Goal: Information Seeking & Learning: Learn about a topic

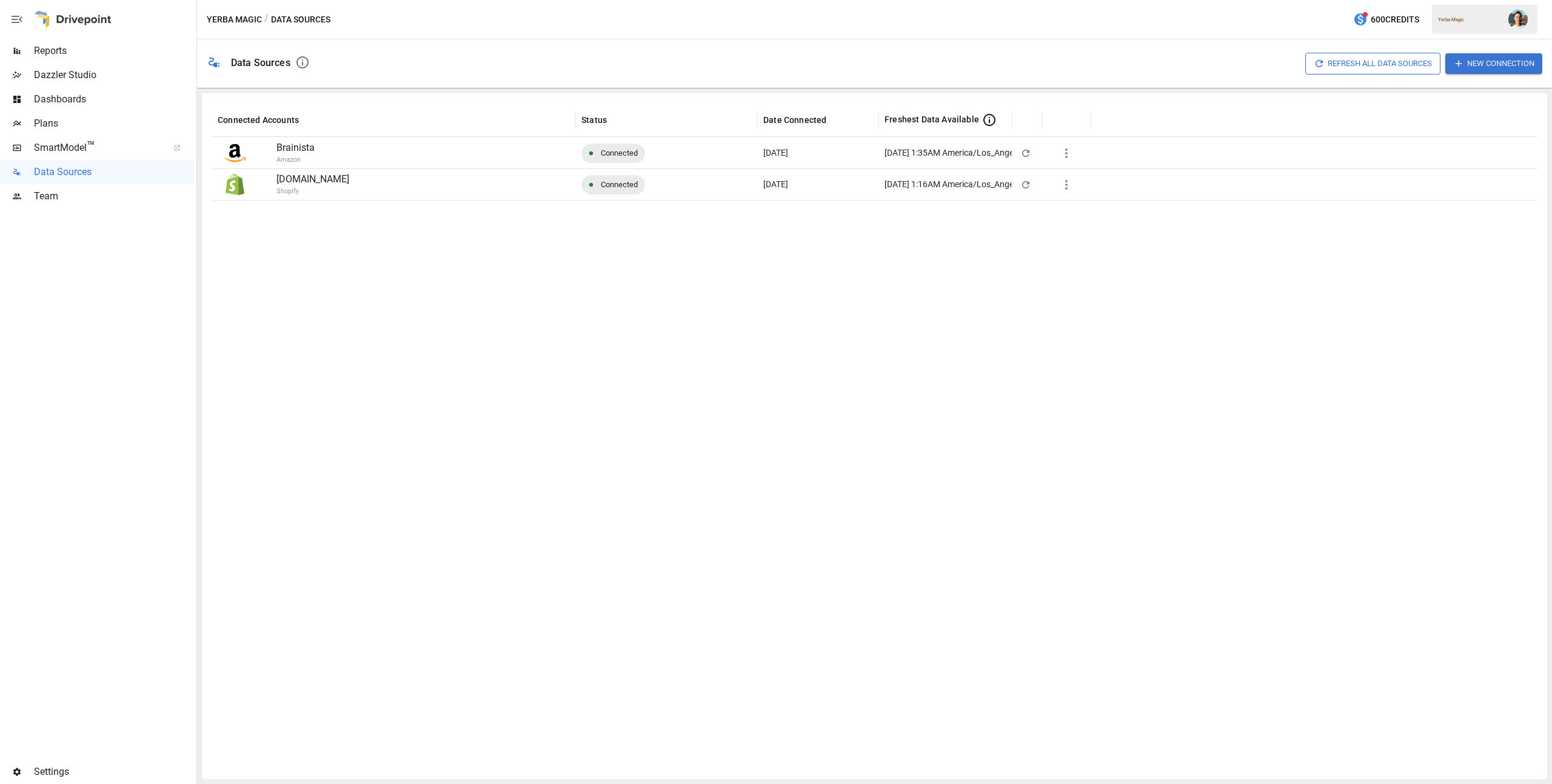
click at [81, 50] on span "Reports" at bounding box center [114, 51] width 160 height 15
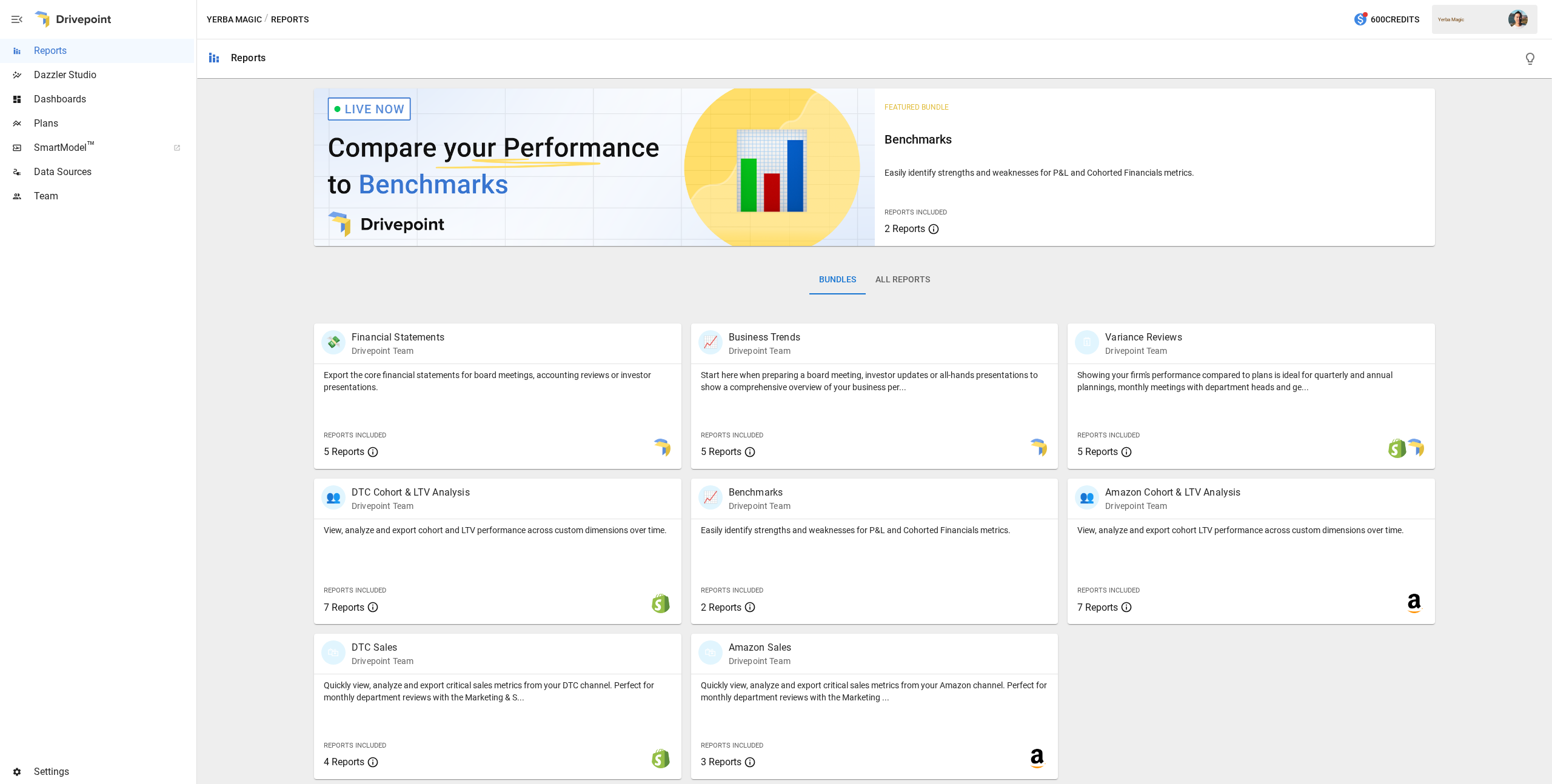
click at [1155, 645] on div "💸 Financial Statements Drivepoint Team Export the core financial statements for…" at bounding box center [869, 546] width 1131 height 465
click at [577, 709] on div "Quickly view, analyze and export critical sales metrics from your DTC channel. …" at bounding box center [497, 727] width 367 height 105
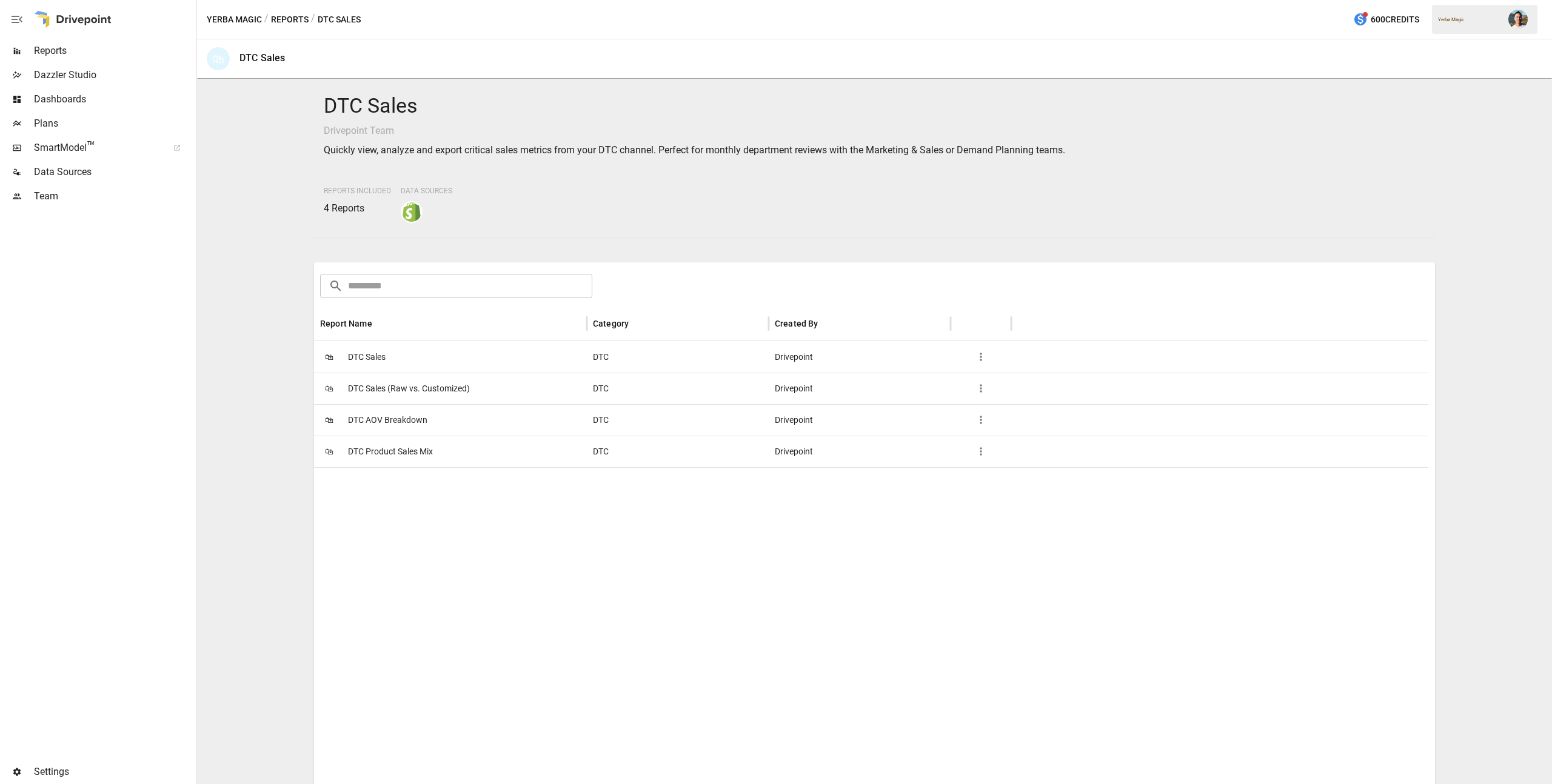
click at [359, 353] on span "DTC Sales" at bounding box center [366, 358] width 37 height 31
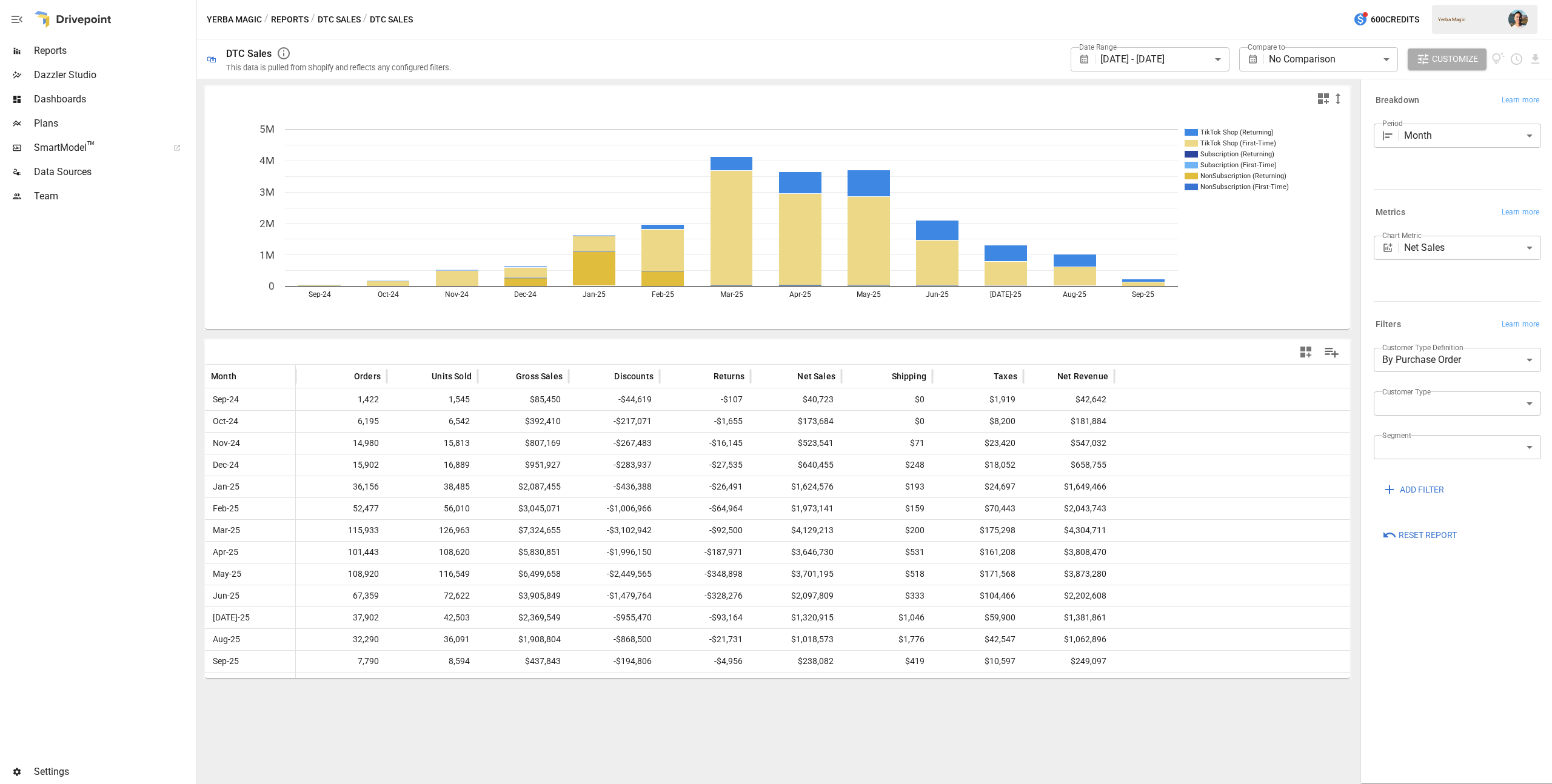
click at [129, 37] on div at bounding box center [97, 19] width 194 height 39
click at [127, 42] on div "Reports" at bounding box center [97, 51] width 194 height 24
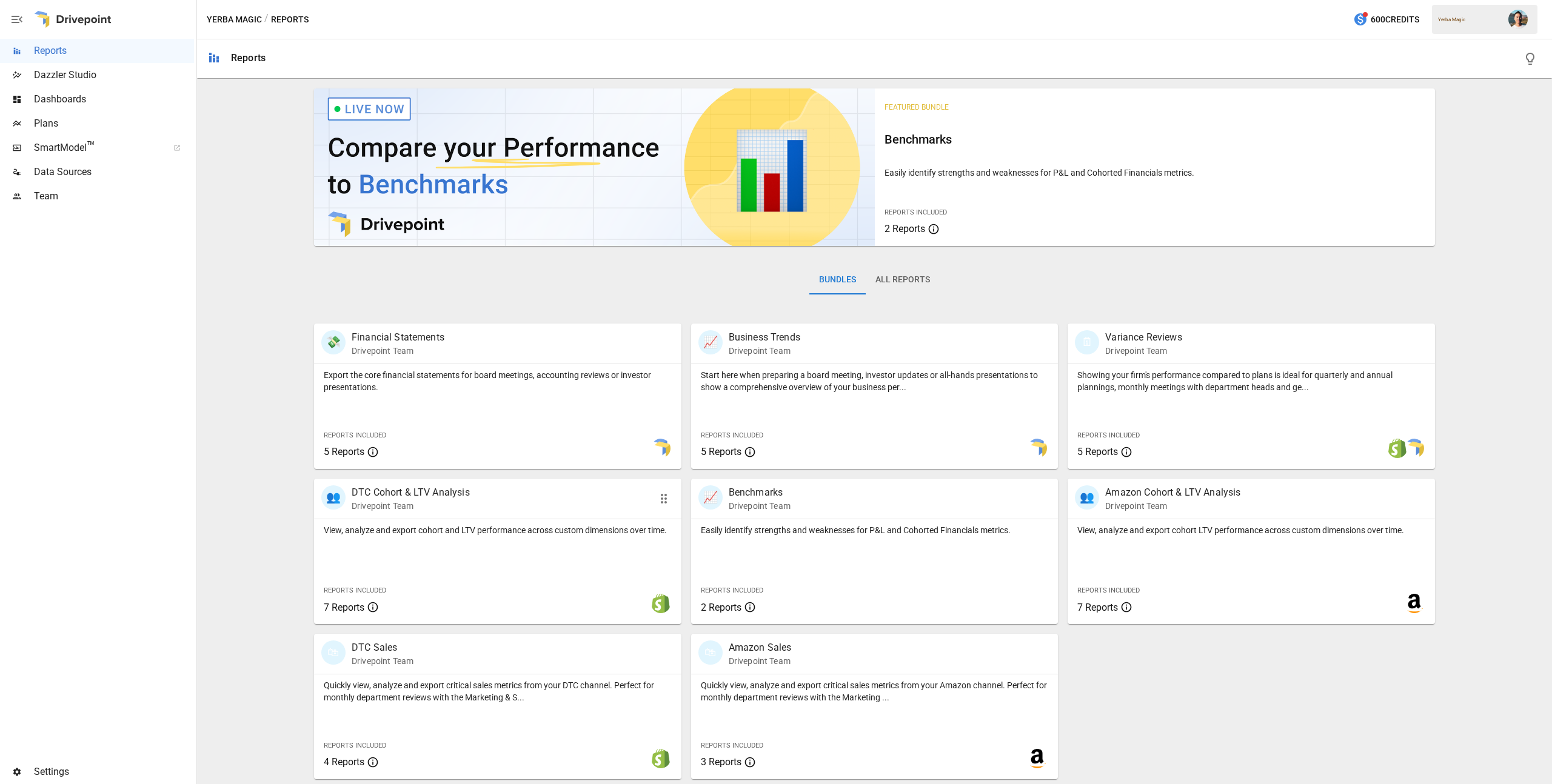
click at [612, 577] on div "View, analyze and export cohort and LTV performance across custom dimensions ov…" at bounding box center [497, 572] width 367 height 105
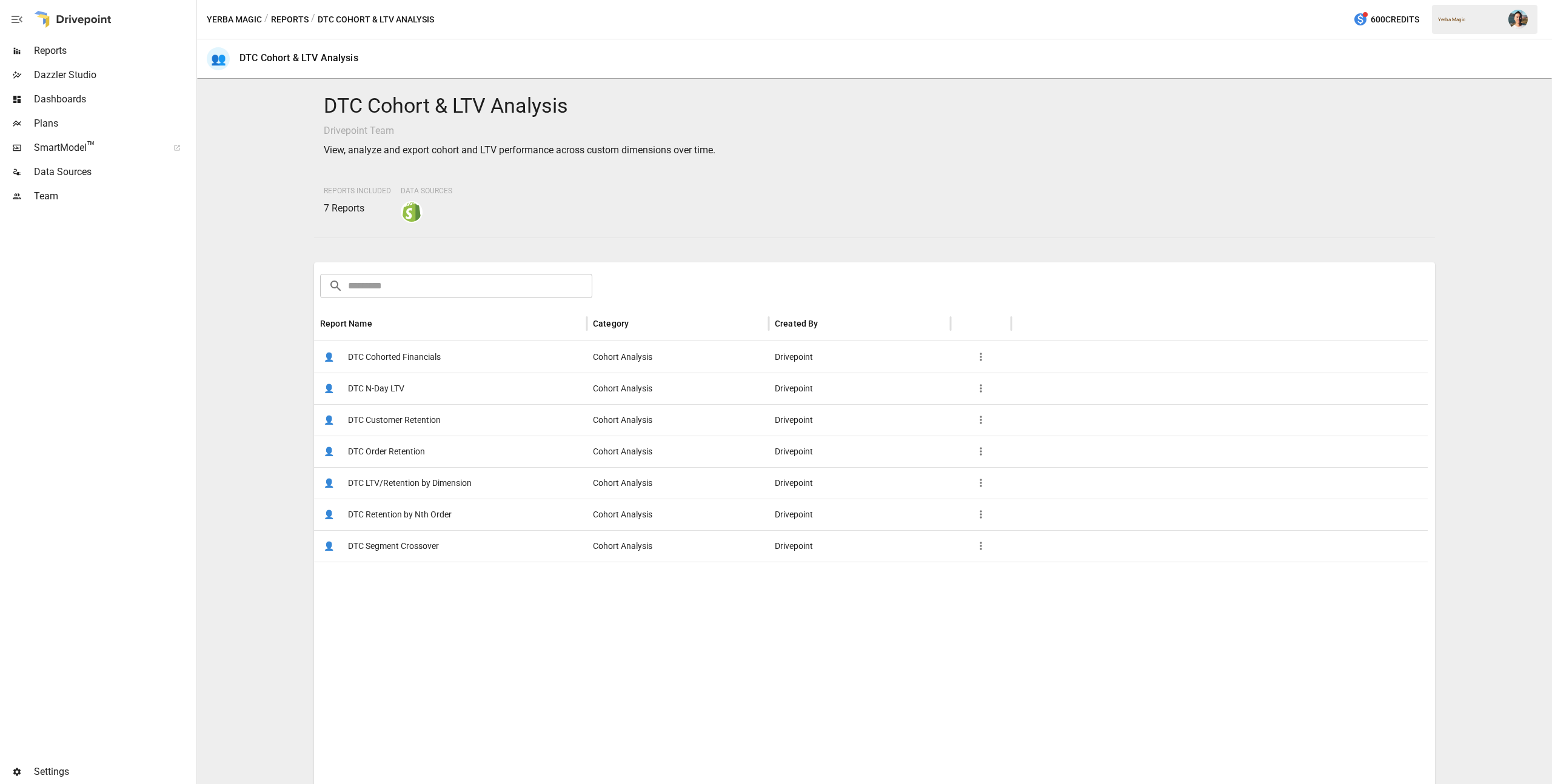
click at [440, 359] on span "DTC Cohorted Financials" at bounding box center [394, 358] width 93 height 31
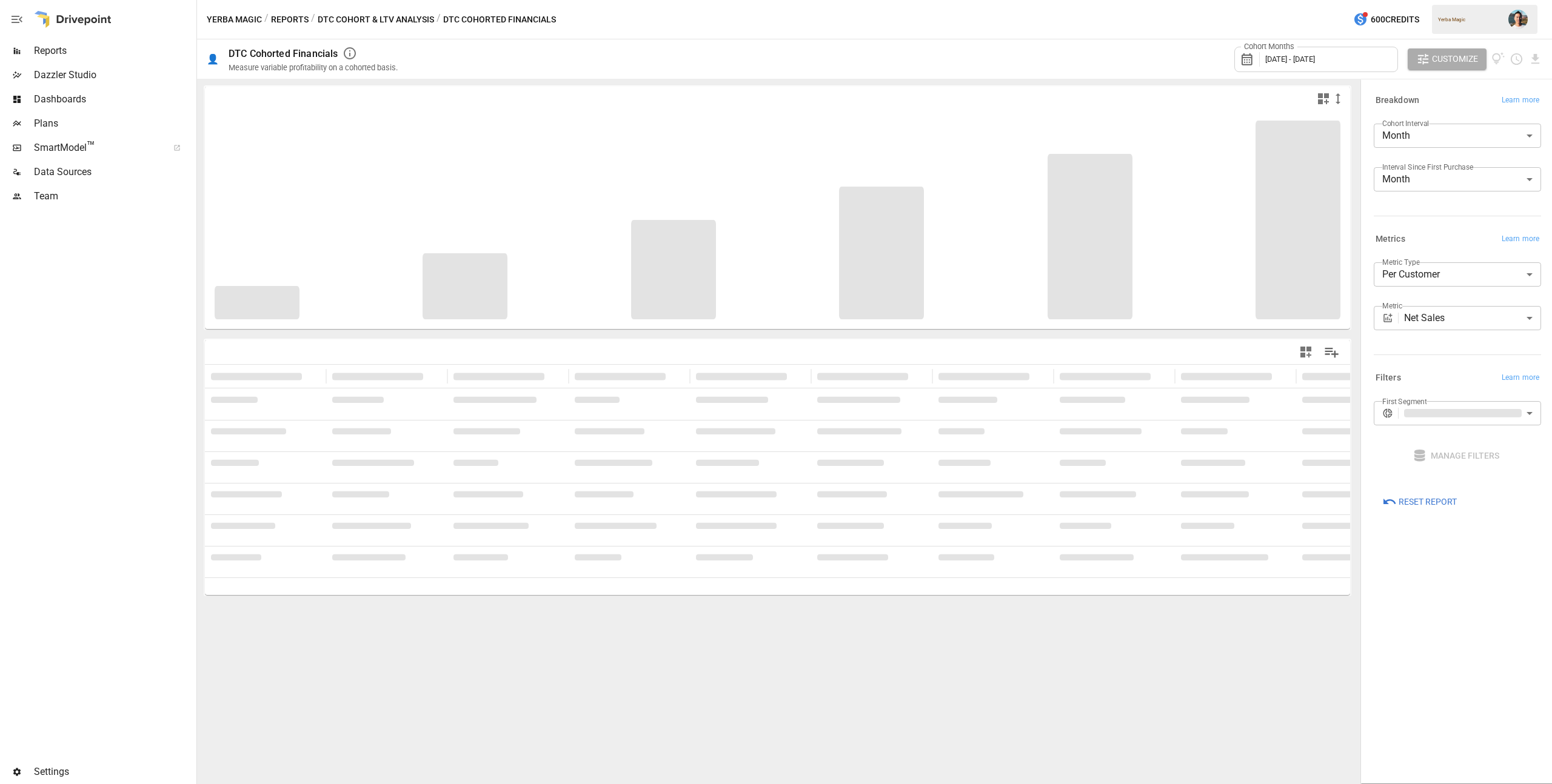
click at [1462, 0] on body "**********" at bounding box center [776, 0] width 1552 height 0
click at [1447, 239] on div at bounding box center [776, 392] width 1552 height 784
click at [1451, 0] on body "**********" at bounding box center [776, 0] width 1552 height 0
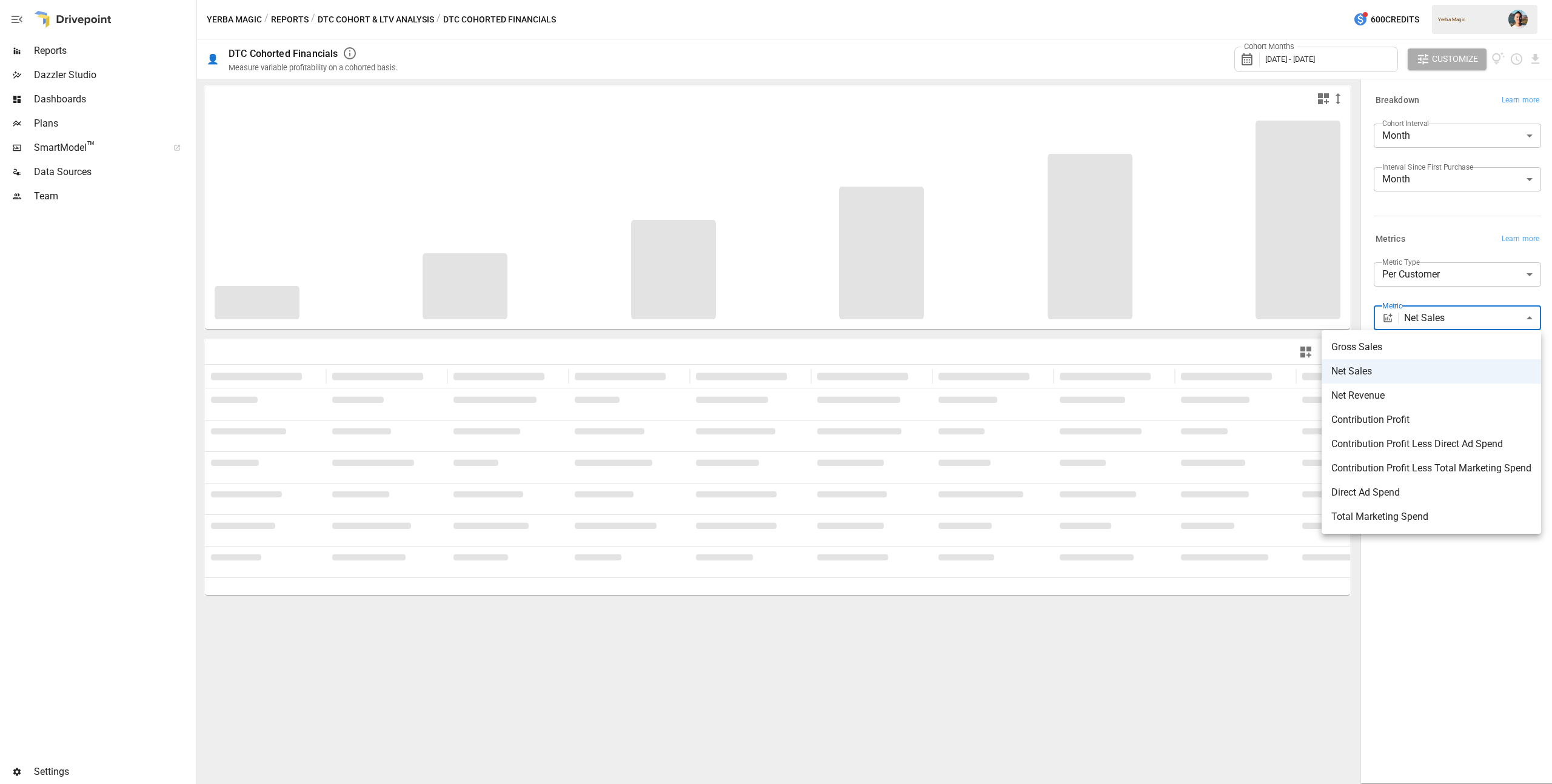
click at [1452, 294] on div at bounding box center [776, 392] width 1552 height 784
